Goal: Check status: Check status

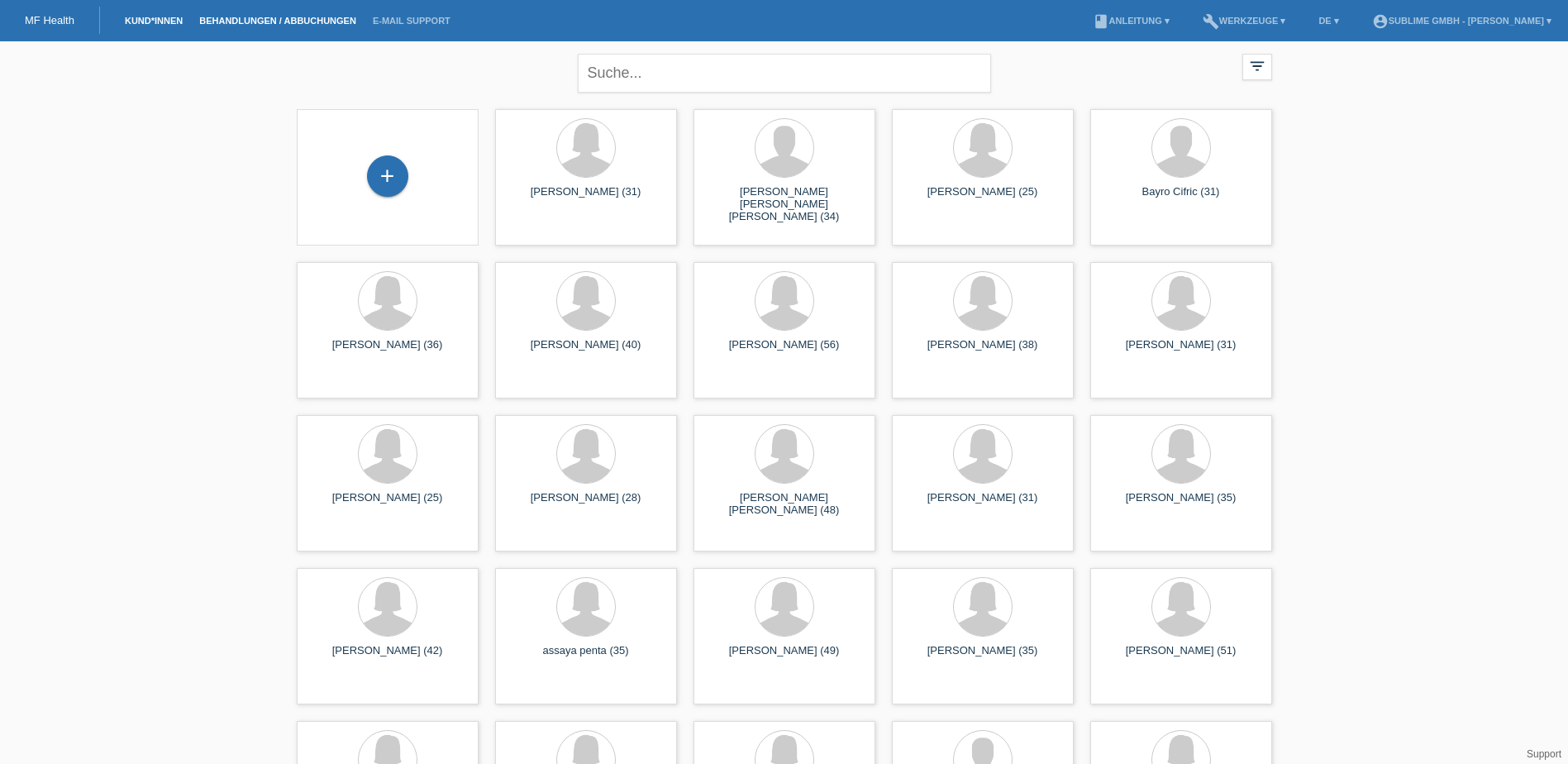
click at [252, 20] on link "Behandlungen / Abbuchungen" at bounding box center [277, 20] width 174 height 10
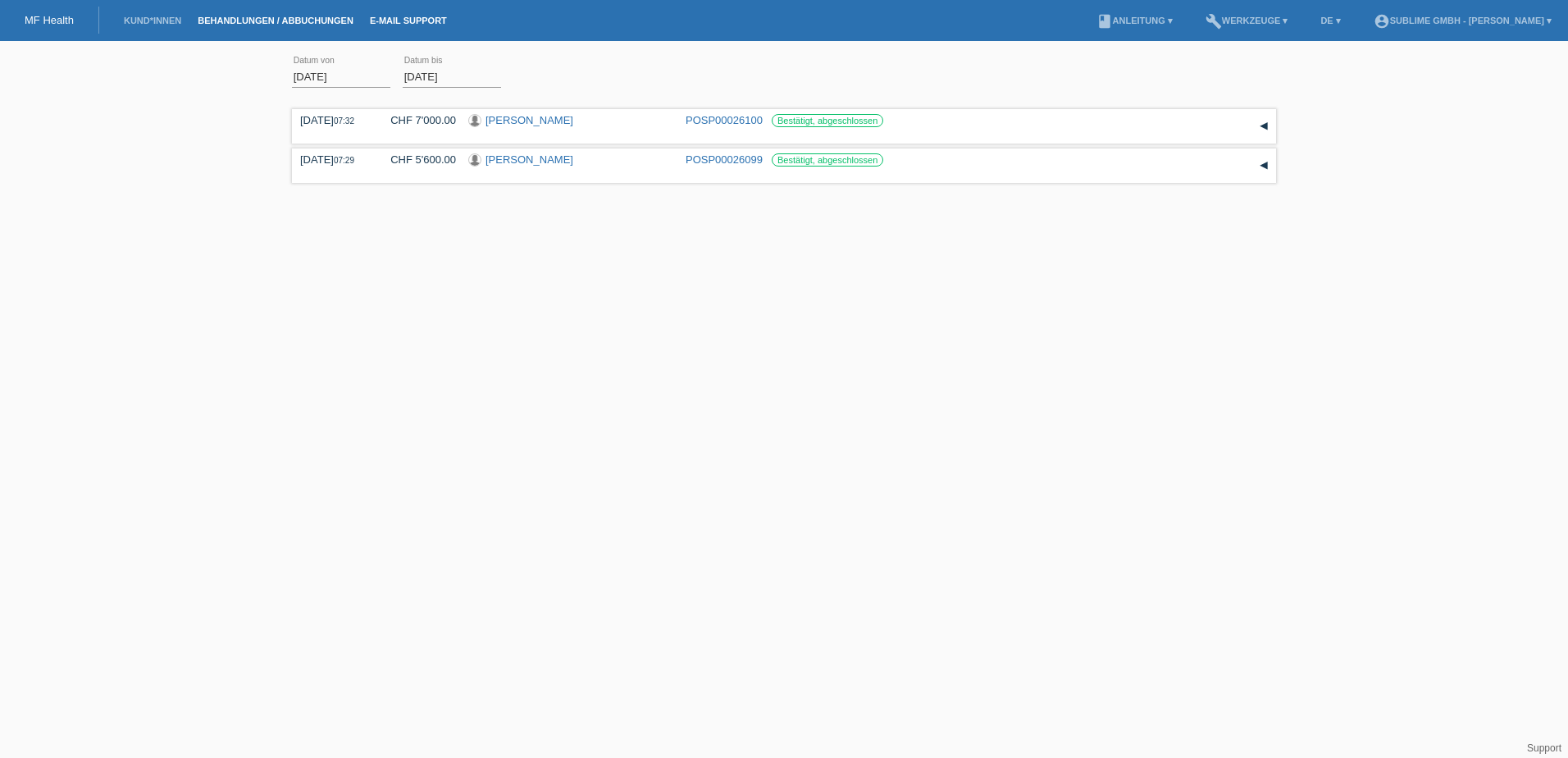
click at [404, 23] on link "E-Mail Support" at bounding box center [408, 20] width 94 height 10
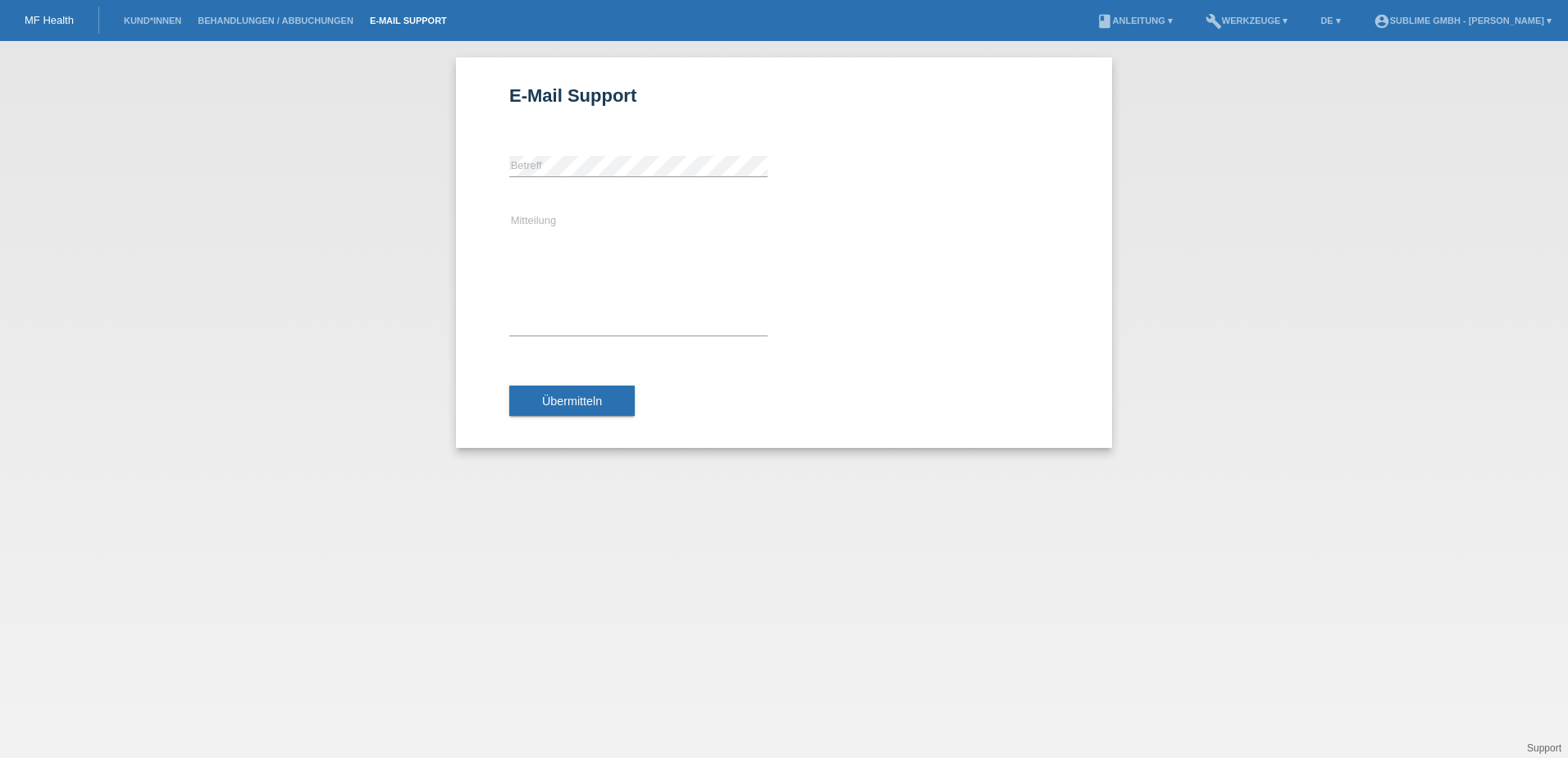
click at [335, 456] on div "E-Mail Support error Betreff Mitteilung Übermitteln" at bounding box center [784, 399] width 1568 height 717
click at [209, 23] on link "Behandlungen / Abbuchungen" at bounding box center [275, 20] width 172 height 10
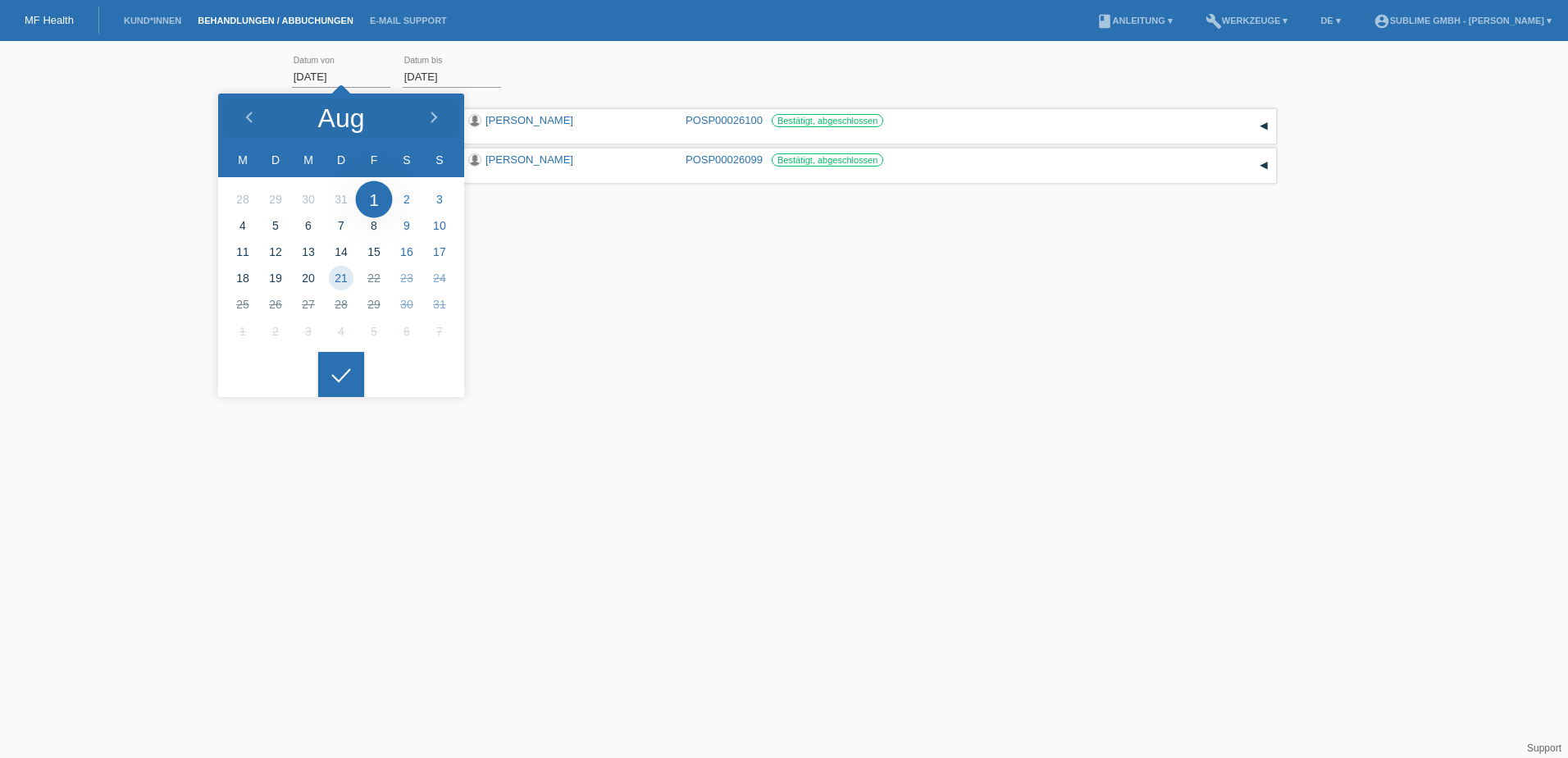
drag, startPoint x: 364, startPoint y: 77, endPoint x: 204, endPoint y: 60, distance: 160.9
click at [204, 60] on div "01.08.2025 error Datum von 21.08.2025 error Datum bis Übernehmen 07:32 Datum" at bounding box center [784, 159] width 1568 height 220
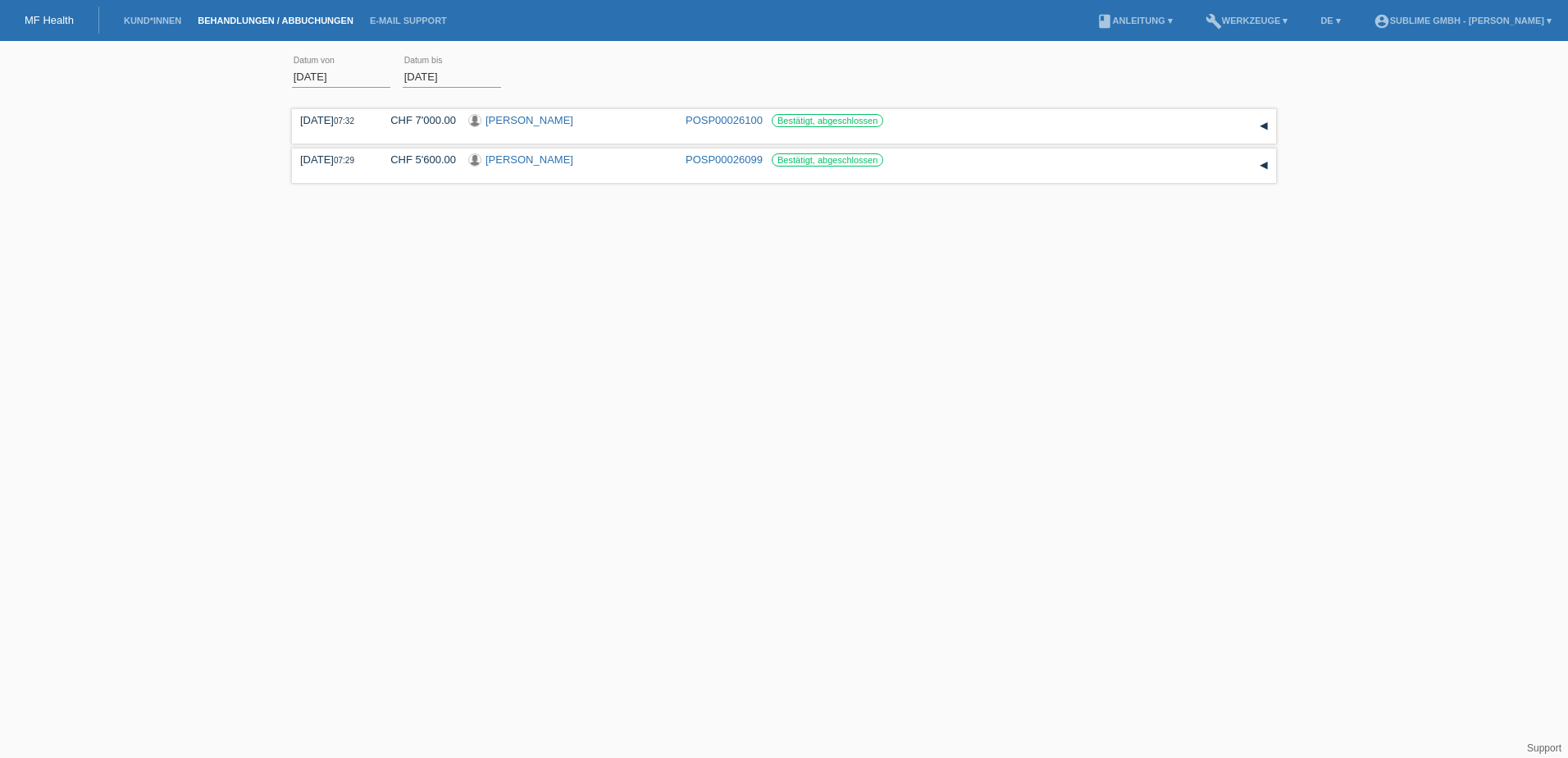
click at [380, 87] on div "01.08.2025 error Datum von" at bounding box center [342, 77] width 98 height 56
click at [363, 73] on input "[DATE]" at bounding box center [342, 77] width 98 height 21
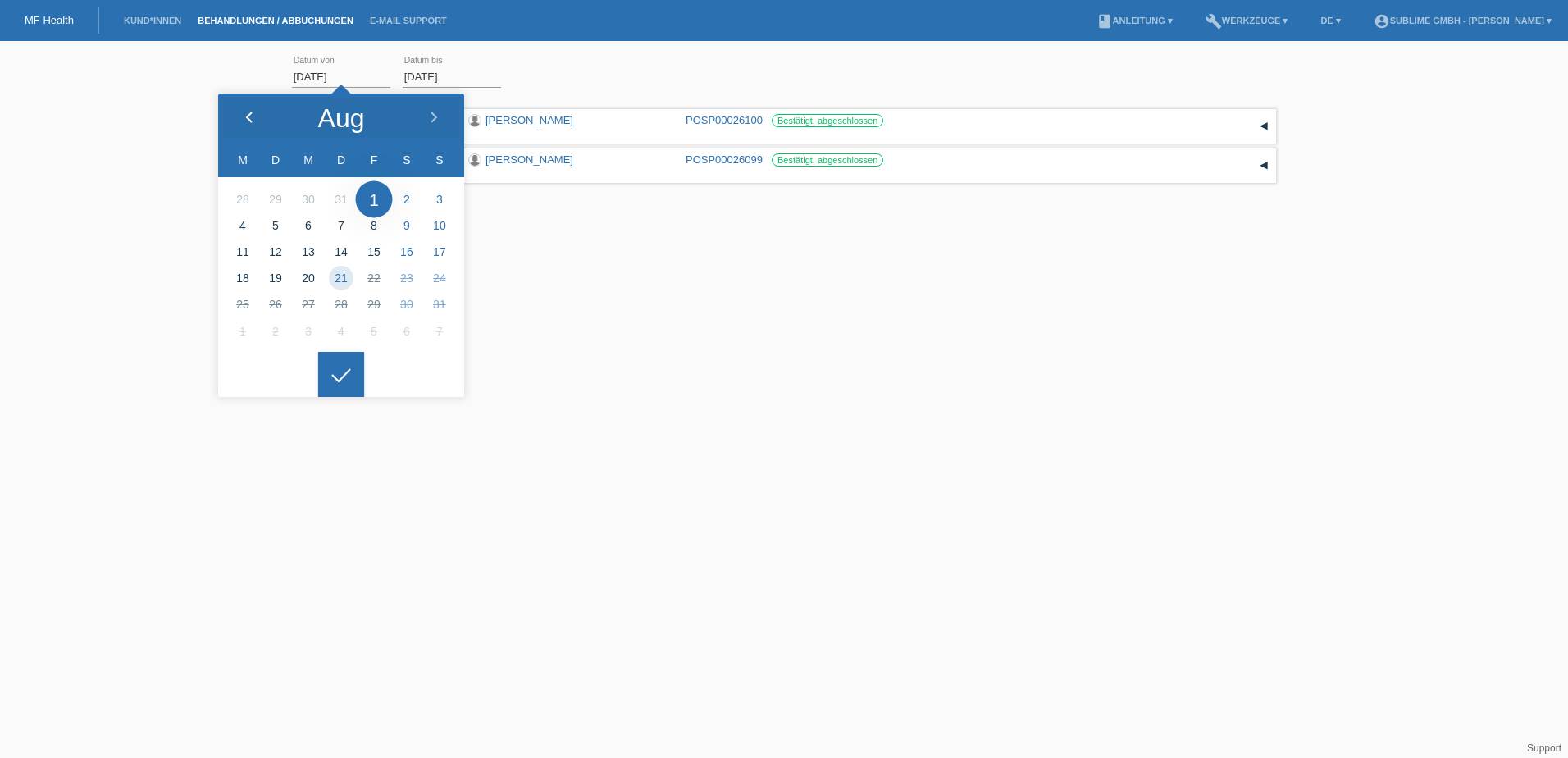
click at [247, 121] on icon at bounding box center [250, 118] width 13 height 13
type input "01.06.2025"
click at [351, 375] on icon at bounding box center [341, 375] width 26 height 15
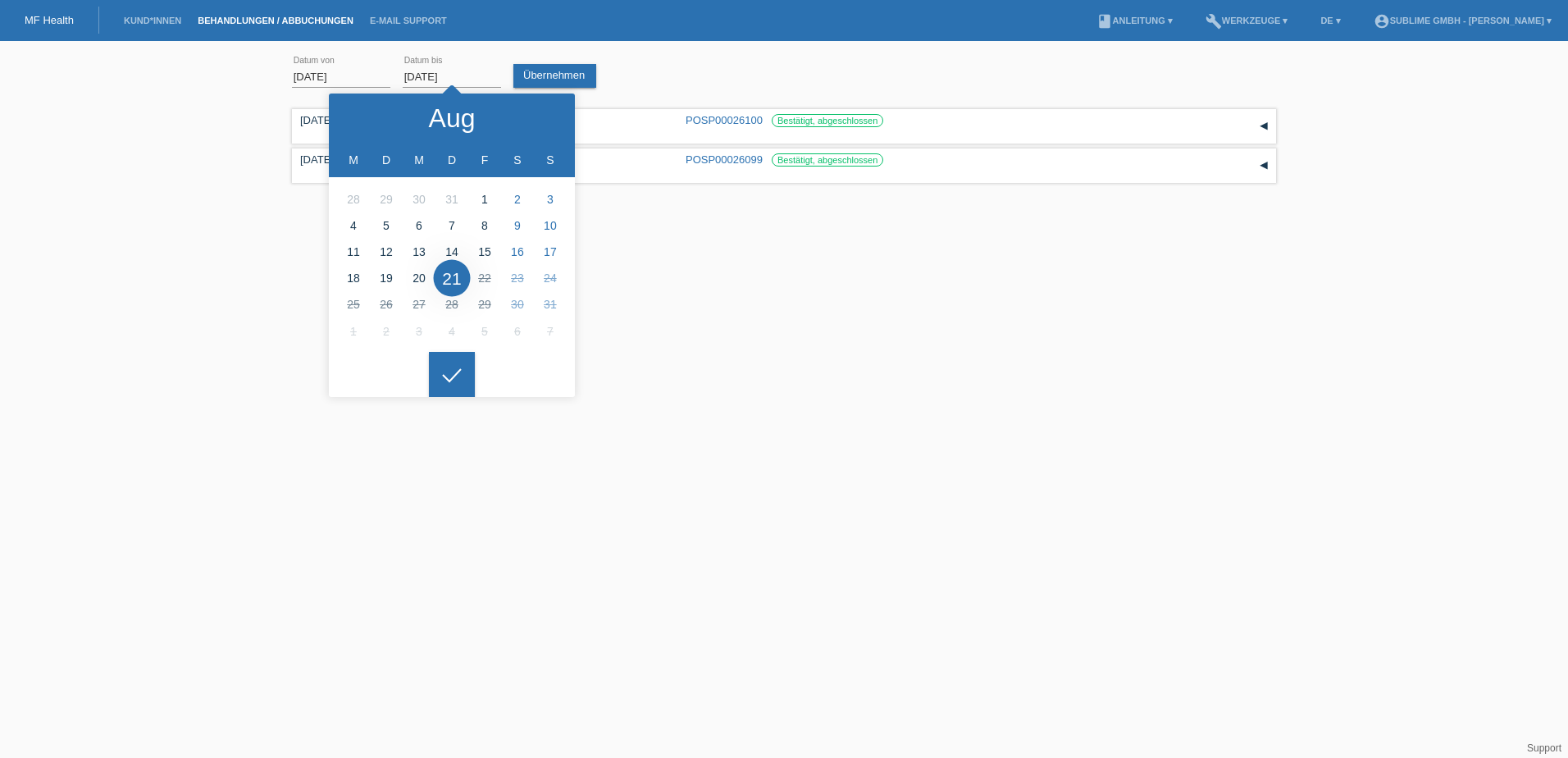
click at [481, 74] on input "[DATE]" at bounding box center [452, 77] width 98 height 21
type input "11.08.2025"
click at [452, 374] on icon at bounding box center [452, 375] width 26 height 15
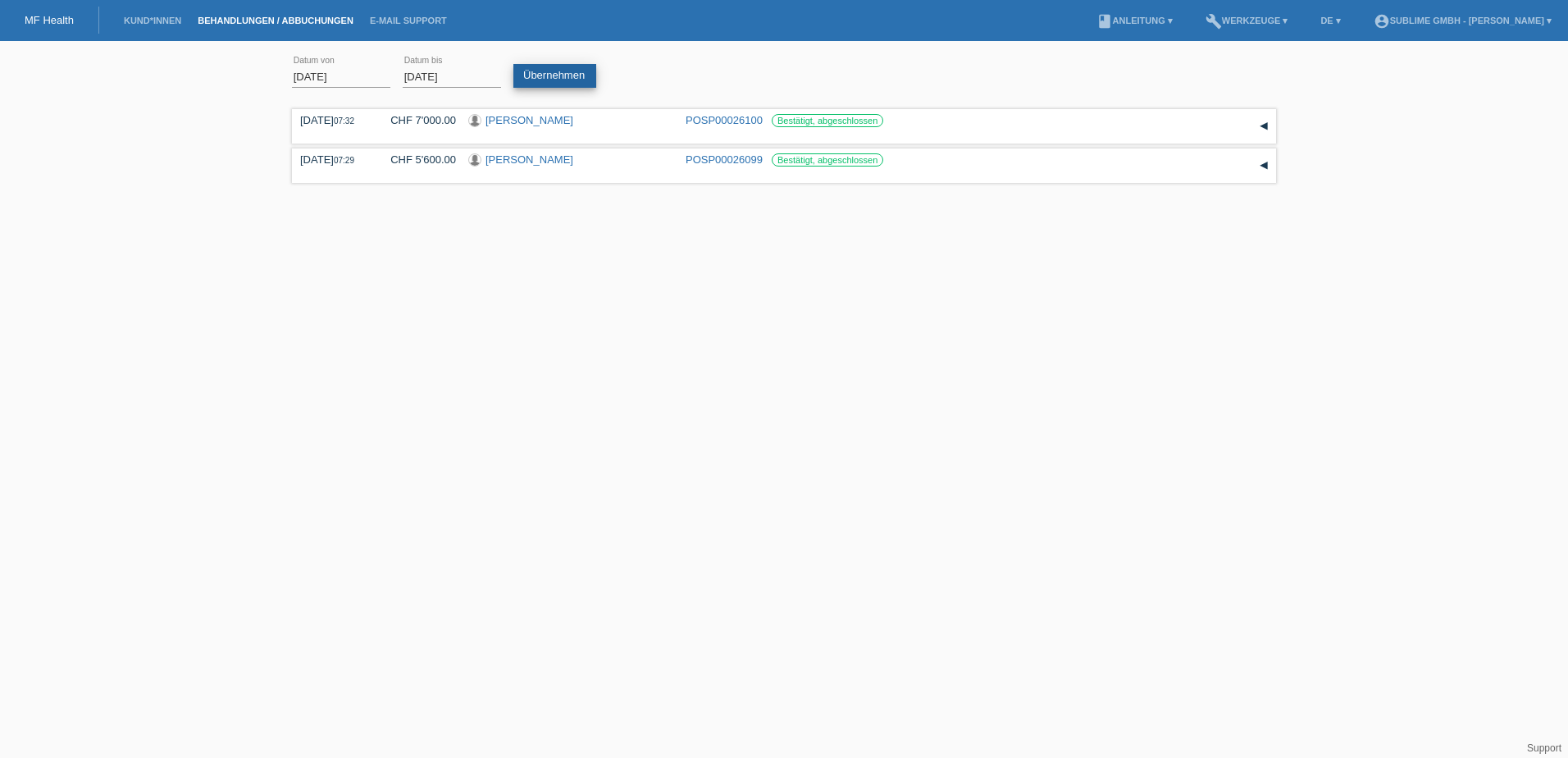
click at [548, 71] on link "Übernehmen" at bounding box center [555, 76] width 83 height 24
